Goal: Transaction & Acquisition: Subscribe to service/newsletter

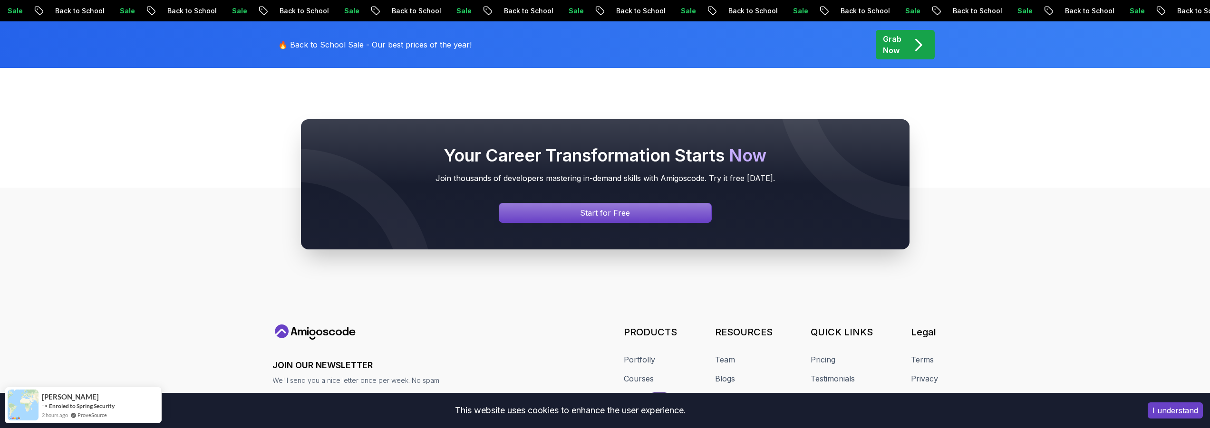
scroll to position [767, 0]
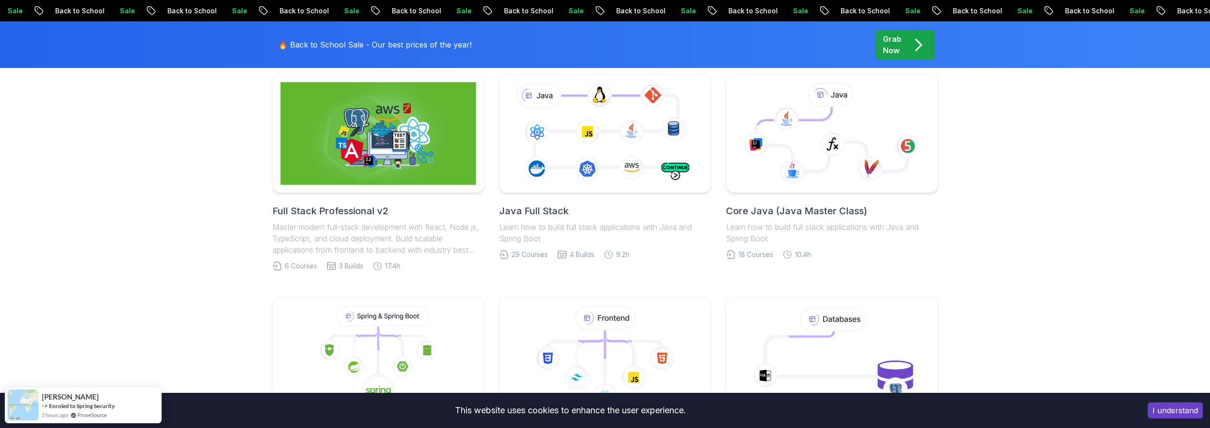
scroll to position [0, 0]
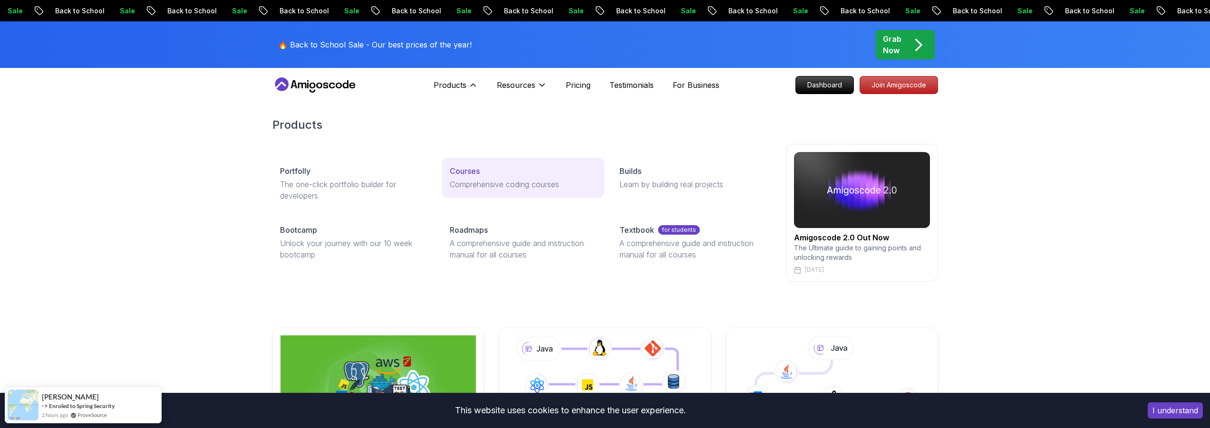
click at [475, 177] on link "Courses Comprehensive coding courses" at bounding box center [523, 178] width 162 height 40
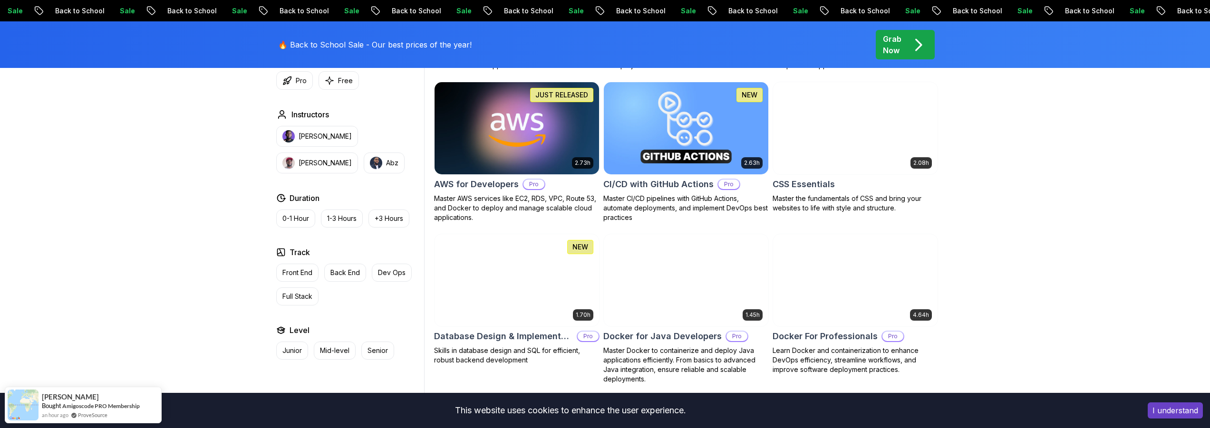
scroll to position [742, 0]
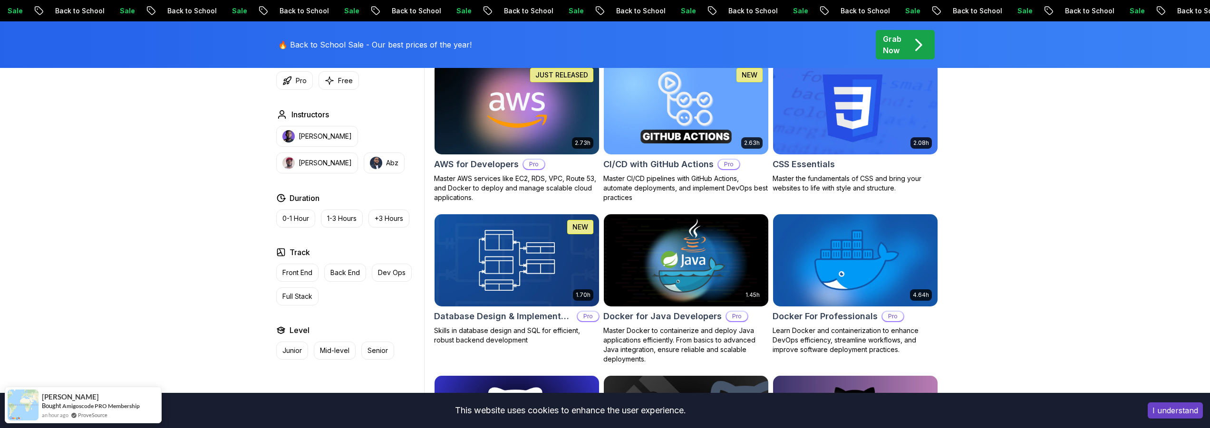
click at [545, 101] on img at bounding box center [516, 108] width 173 height 96
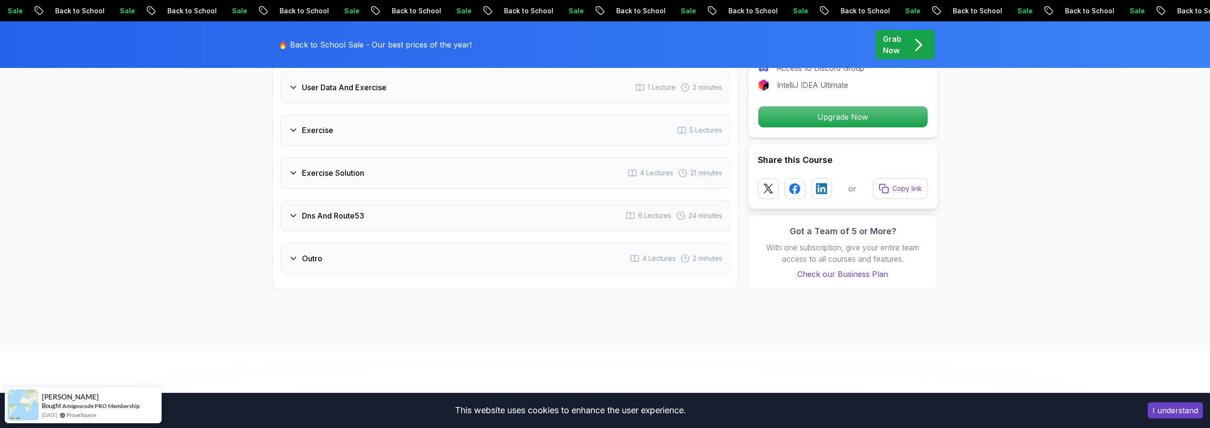
scroll to position [2053, 0]
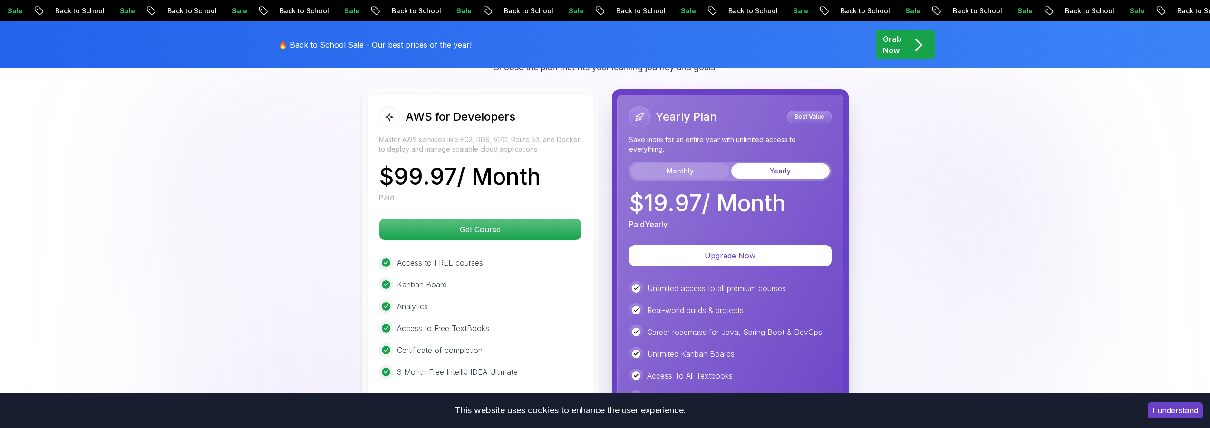
click at [696, 171] on button "Monthly" at bounding box center [680, 171] width 98 height 15
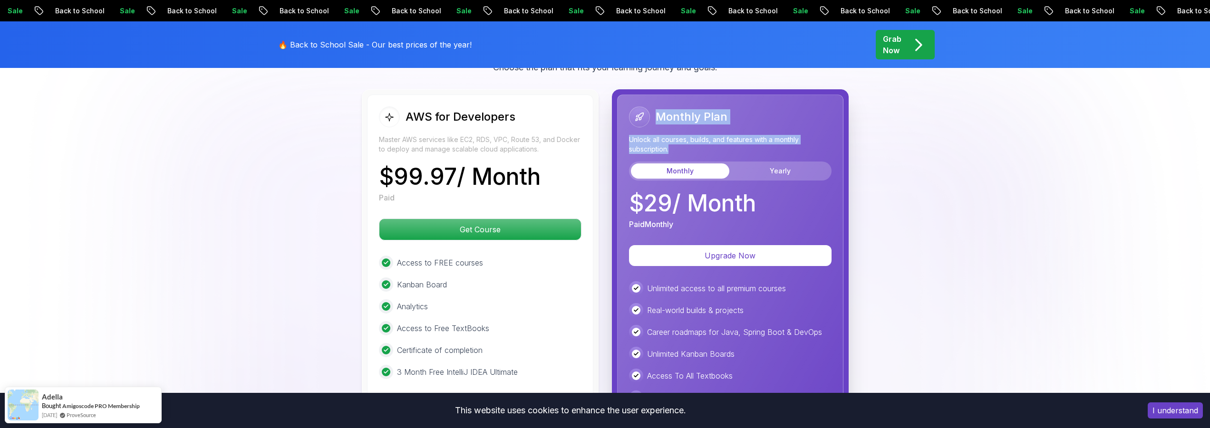
drag, startPoint x: 694, startPoint y: 150, endPoint x: 630, endPoint y: 113, distance: 73.5
click at [630, 113] on div "Monthly Plan Unlock all courses, builds, and features with a monthly subscripti…" at bounding box center [730, 143] width 202 height 74
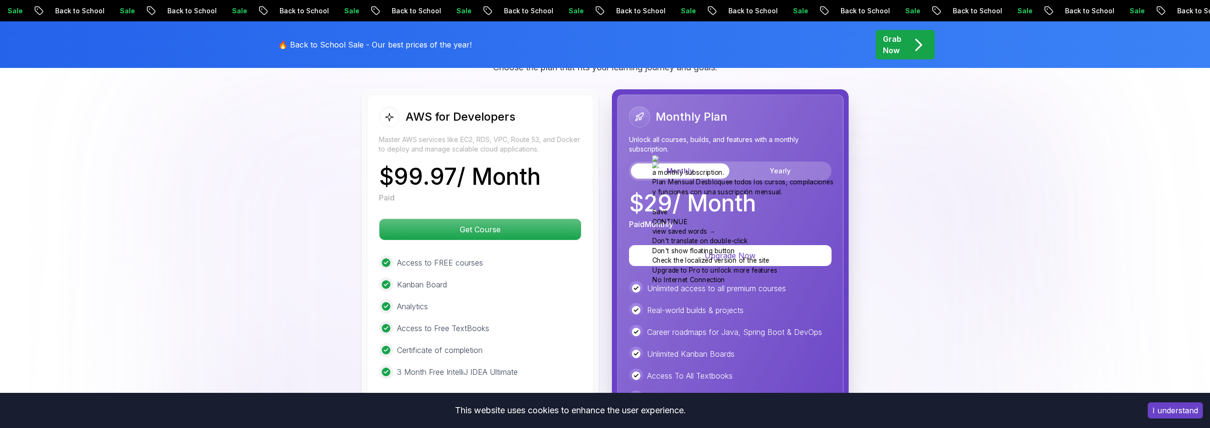
click at [763, 111] on div "Monthly Plan" at bounding box center [730, 116] width 202 height 21
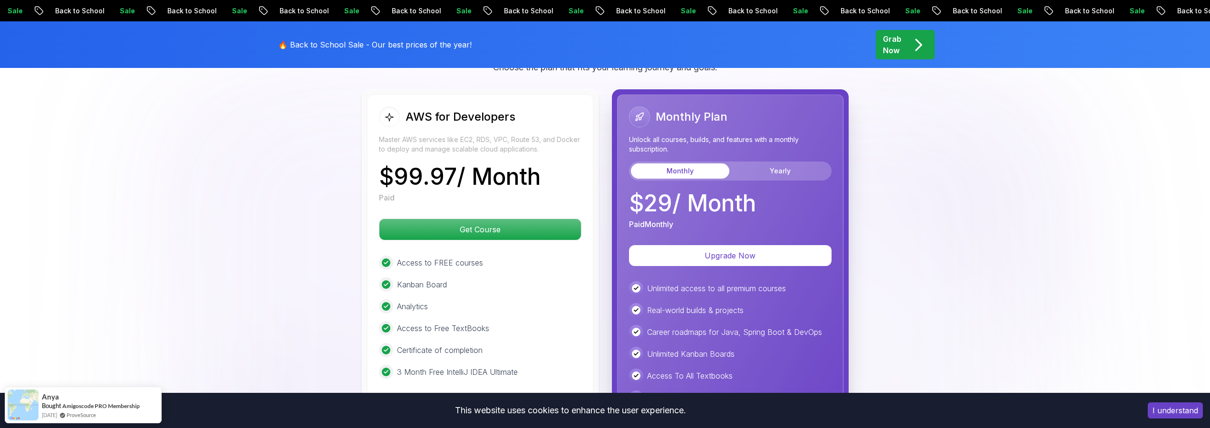
scroll to position [2110, 0]
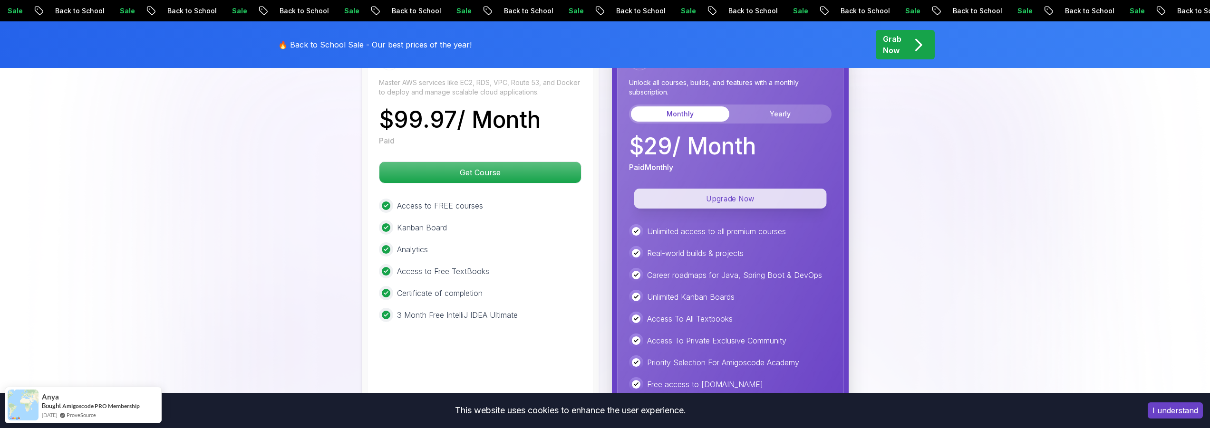
click at [700, 200] on p "Upgrade Now" at bounding box center [730, 199] width 193 height 20
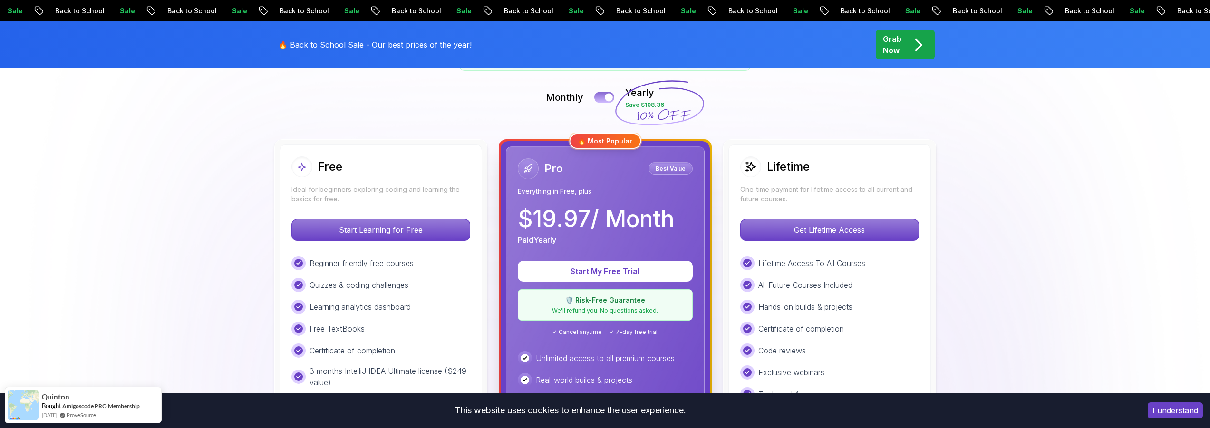
scroll to position [228, 0]
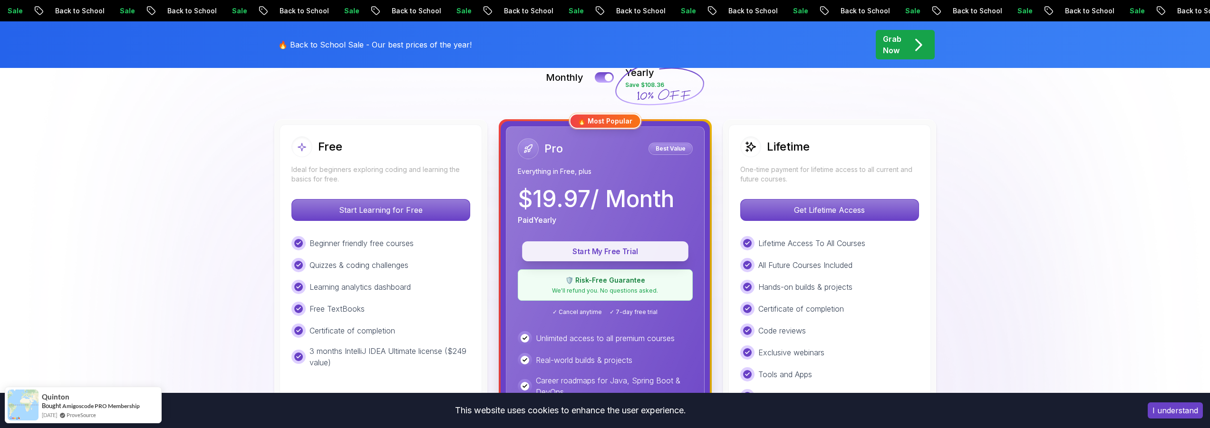
click at [603, 256] on p "Start My Free Trial" at bounding box center [605, 251] width 145 height 11
